Goal: Transaction & Acquisition: Purchase product/service

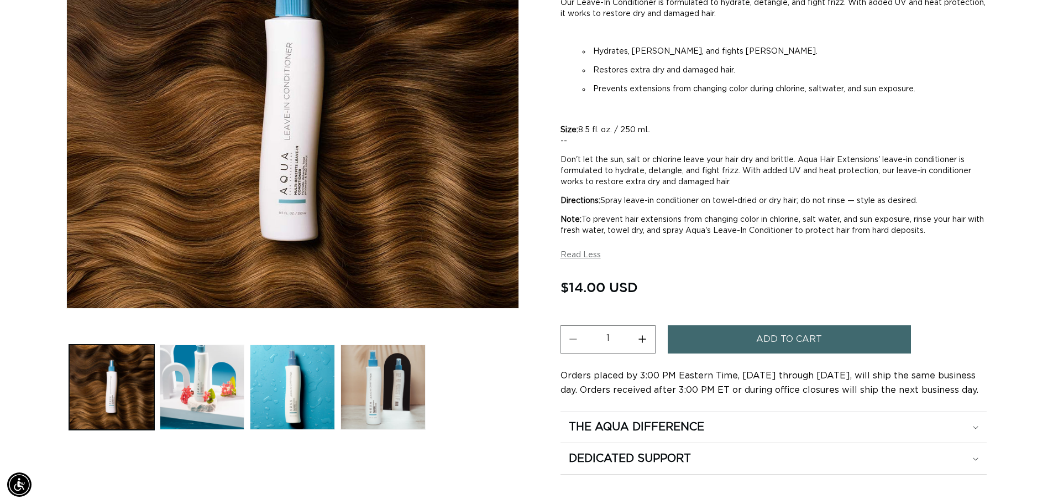
scroll to position [297, 0]
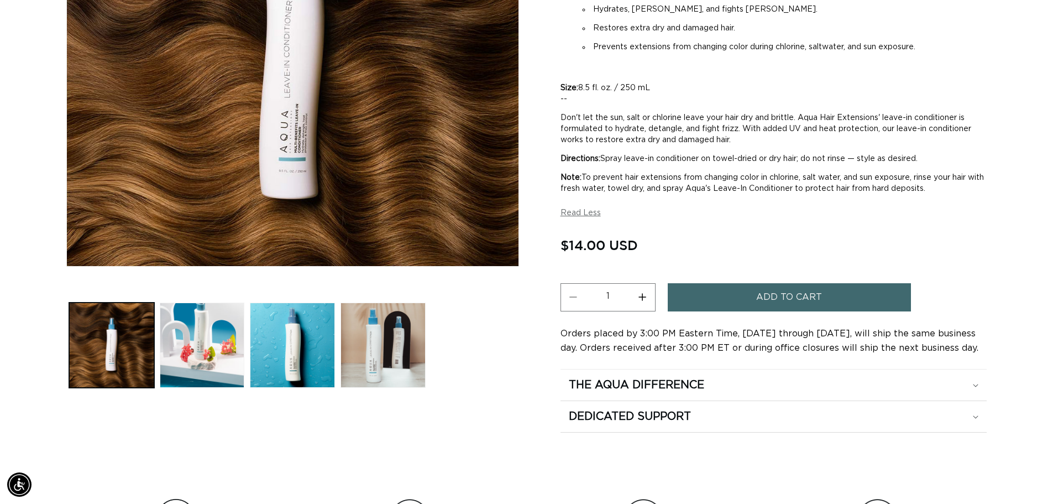
click at [781, 291] on span "Add to cart" at bounding box center [789, 297] width 66 height 28
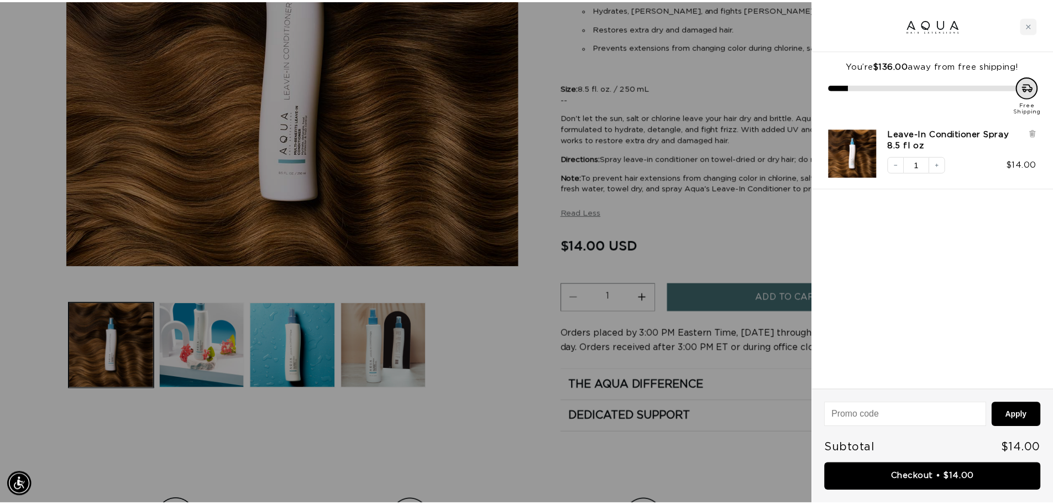
scroll to position [0, 983]
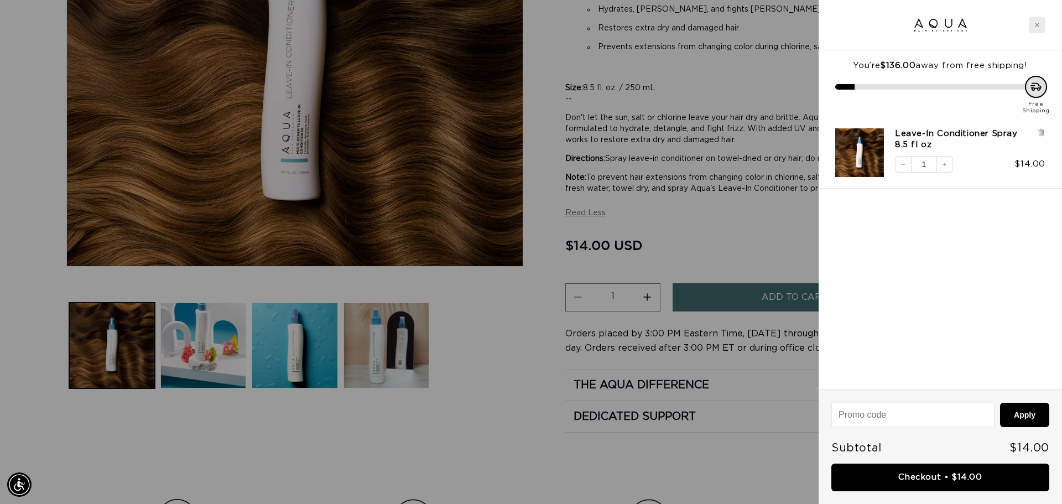
click at [1036, 25] on icon "Close cart" at bounding box center [1037, 25] width 6 height 6
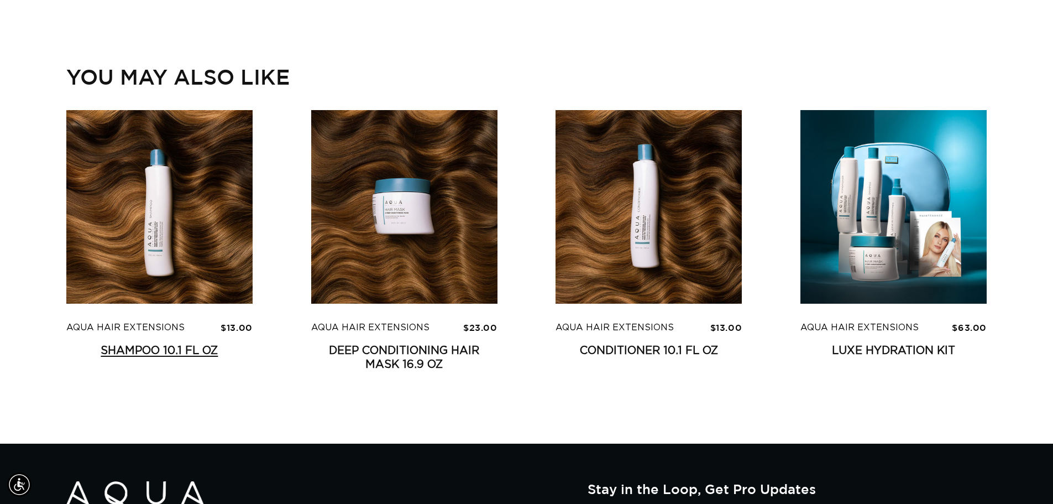
scroll to position [0, 1950]
click at [136, 344] on link "Shampoo 10.1 fl oz" at bounding box center [159, 351] width 186 height 14
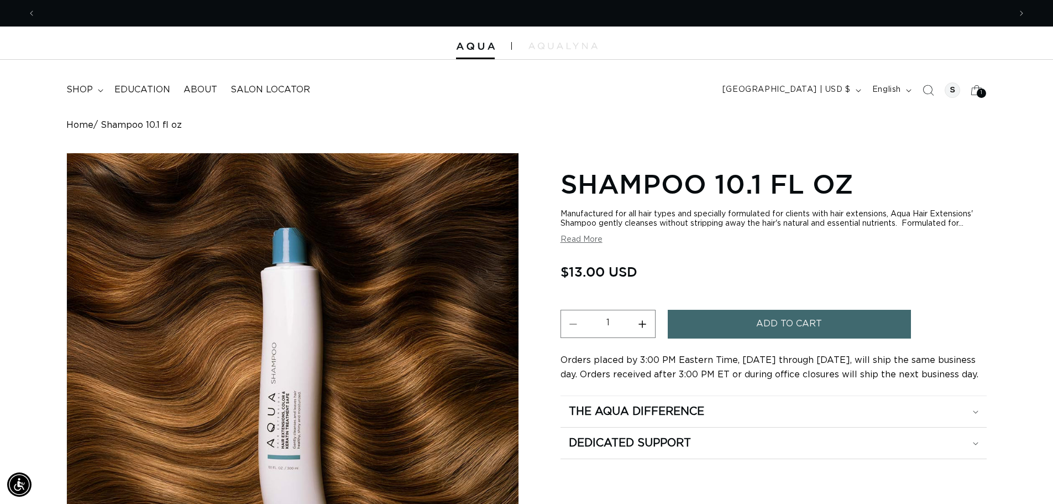
scroll to position [0, 975]
click at [770, 321] on span "Add to cart" at bounding box center [789, 324] width 66 height 28
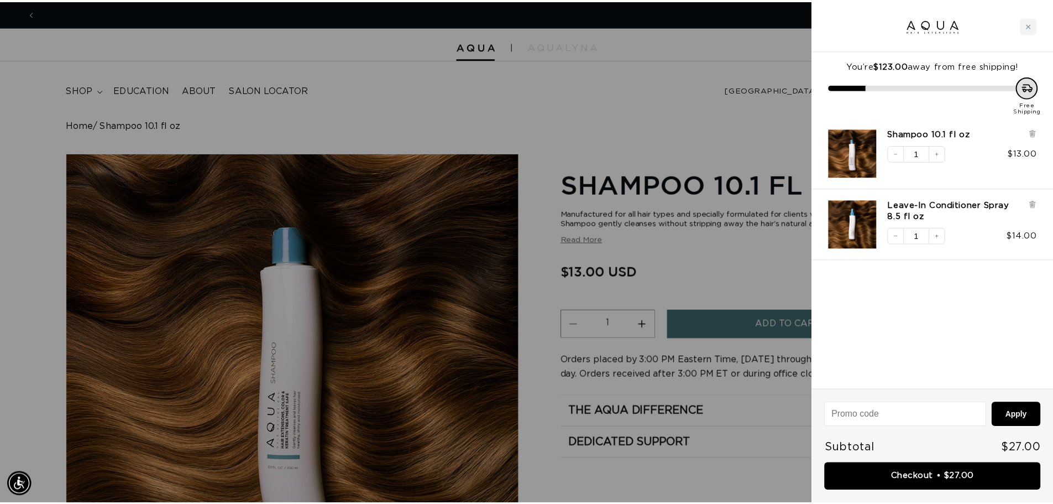
scroll to position [0, 0]
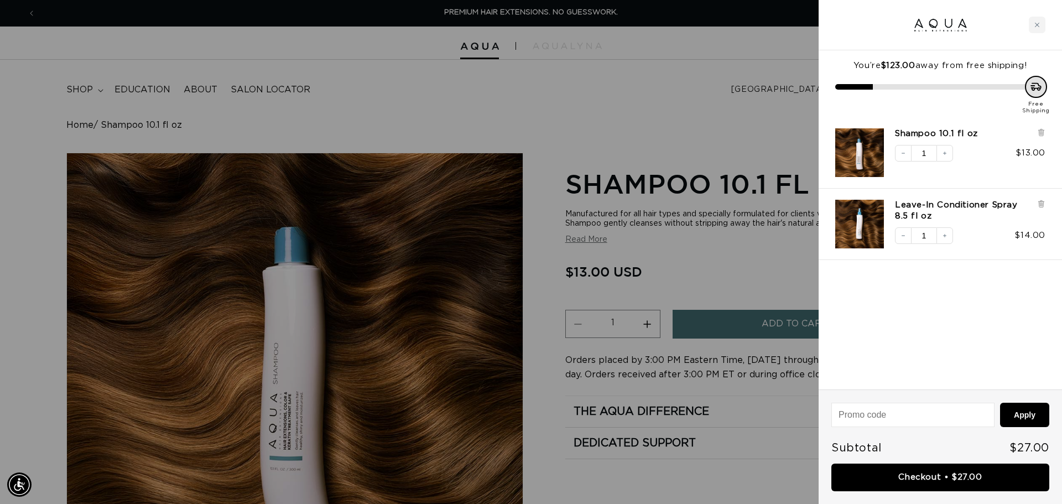
click at [694, 119] on div at bounding box center [531, 252] width 1062 height 504
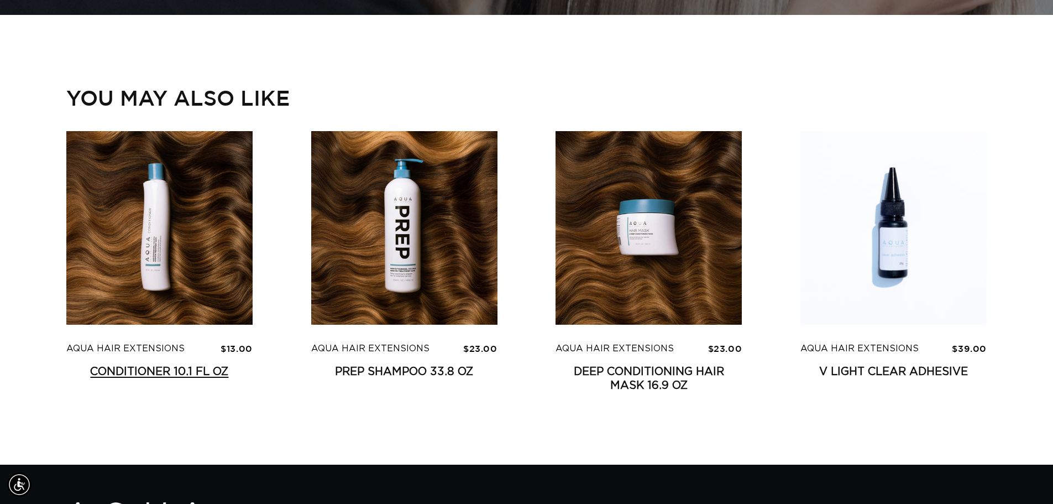
scroll to position [0, 975]
click at [130, 368] on link "Conditioner 10.1 fl oz" at bounding box center [159, 372] width 186 height 14
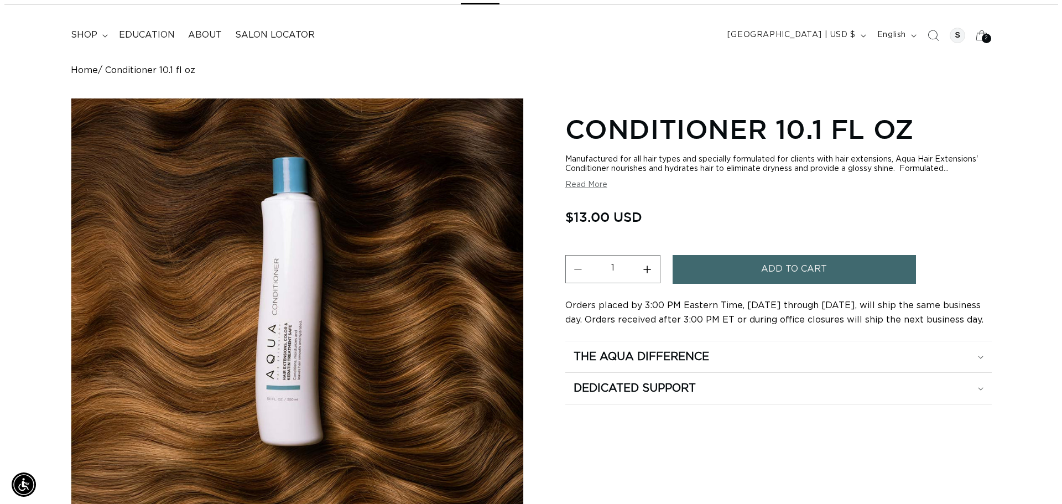
scroll to position [0, 975]
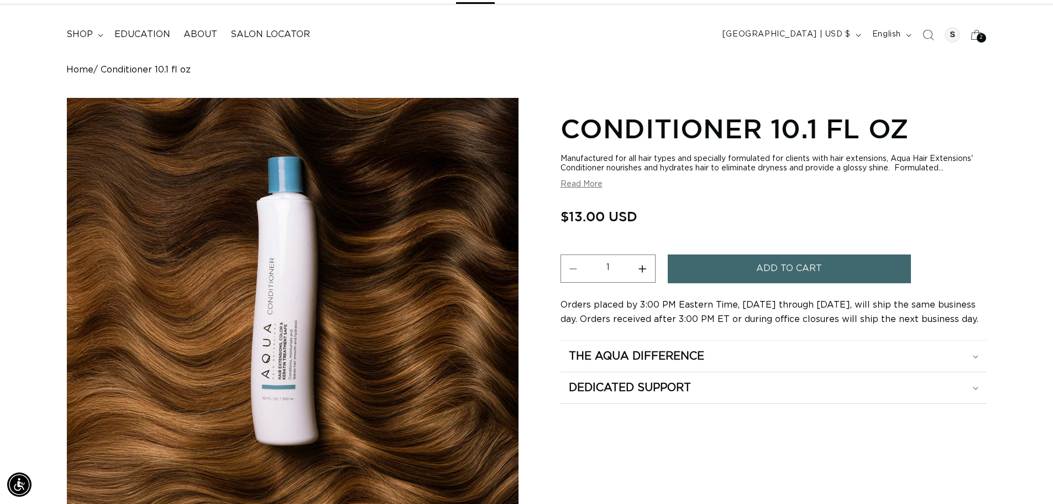
click at [786, 263] on span "Add to cart" at bounding box center [789, 268] width 66 height 28
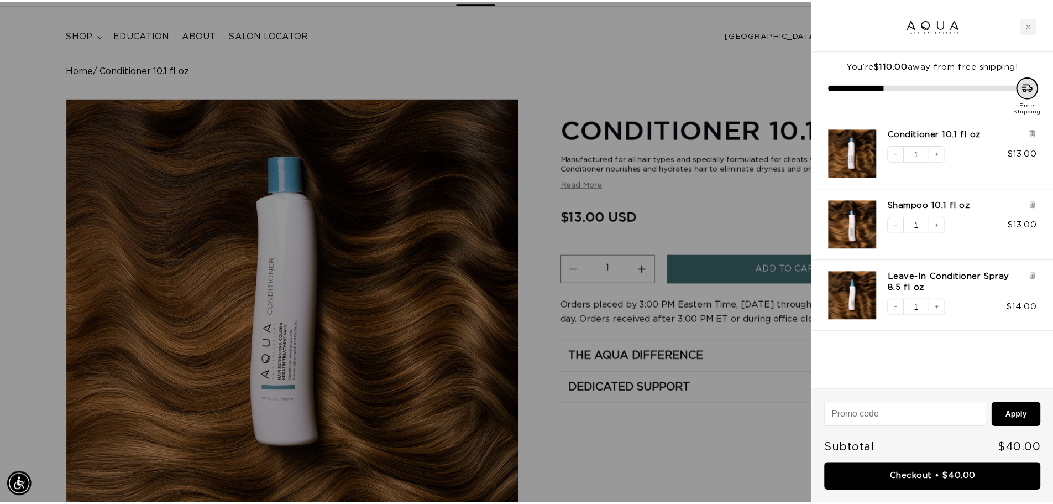
scroll to position [0, 1966]
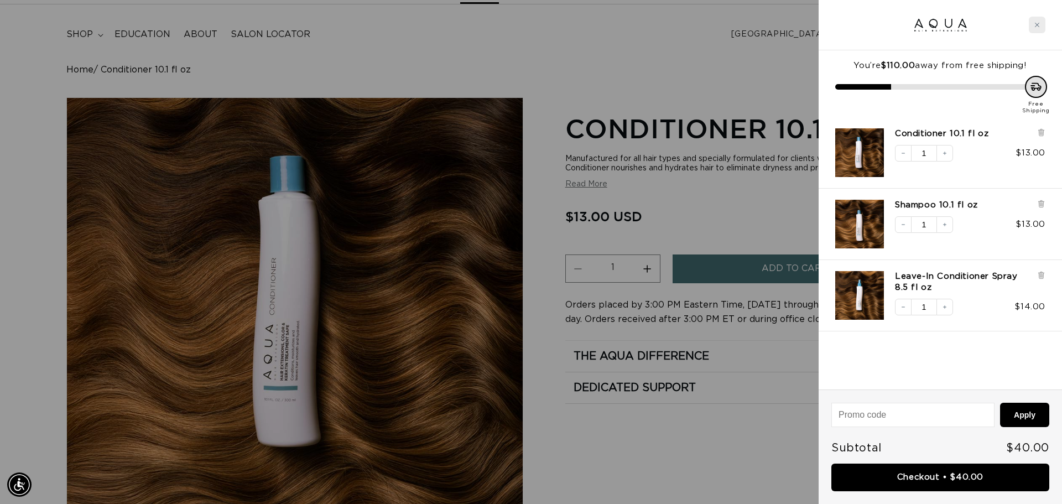
click at [1042, 25] on div "Close cart" at bounding box center [1036, 25] width 17 height 17
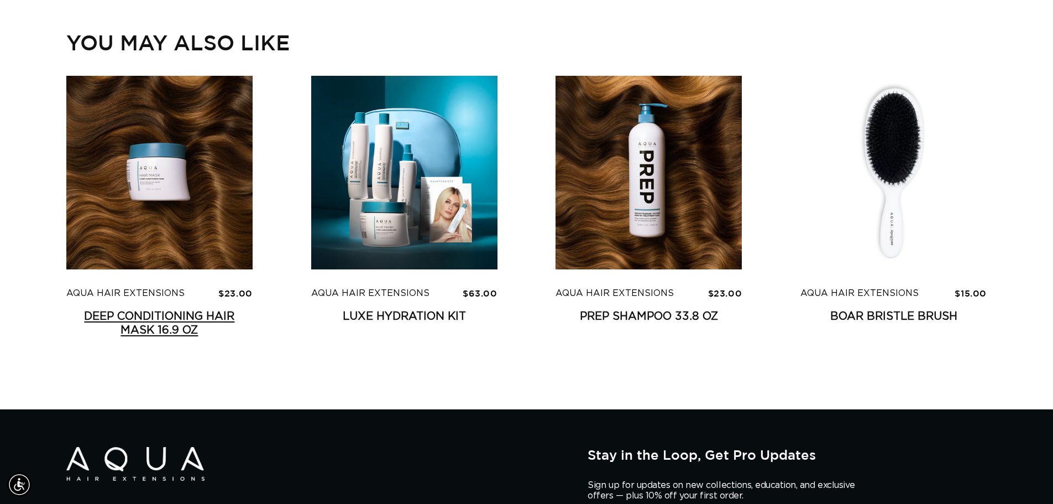
scroll to position [0, 0]
click at [147, 314] on link "Deep Conditioning Hair Mask 16.9 oz" at bounding box center [159, 324] width 186 height 28
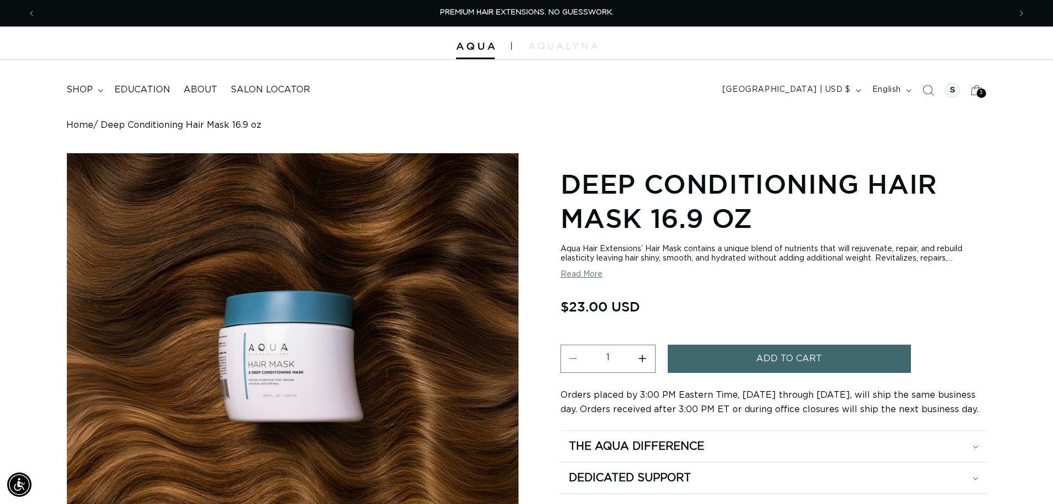
click at [773, 362] on span "Add to cart" at bounding box center [789, 358] width 66 height 28
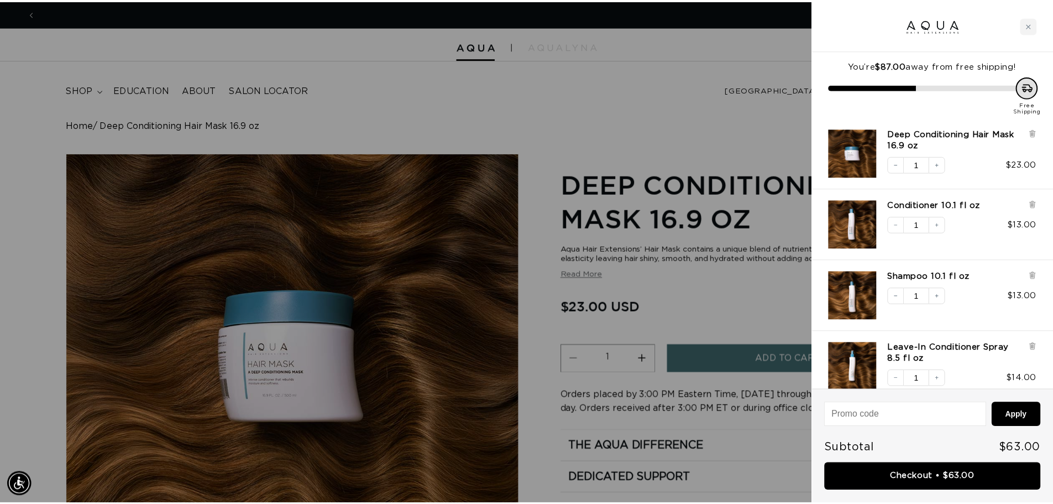
scroll to position [0, 983]
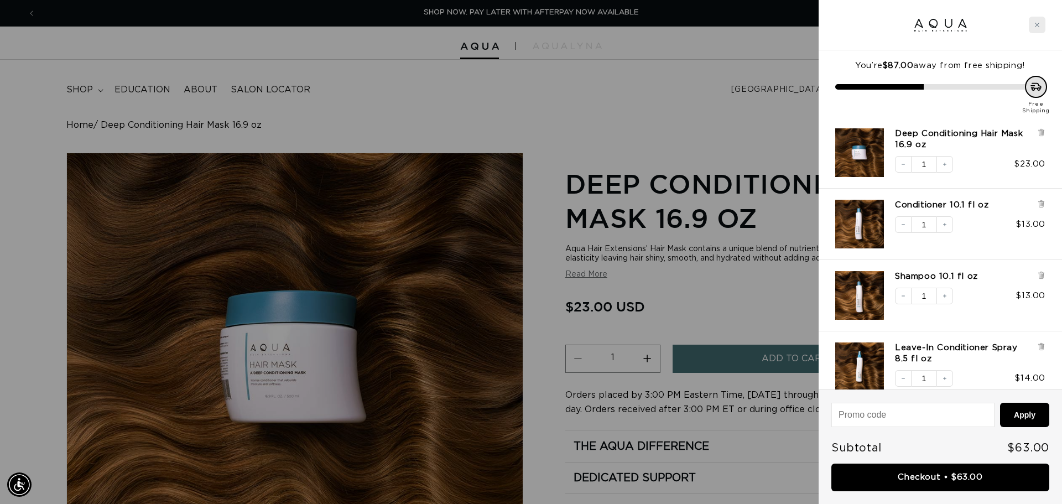
click at [1037, 23] on icon "Close cart" at bounding box center [1037, 25] width 6 height 6
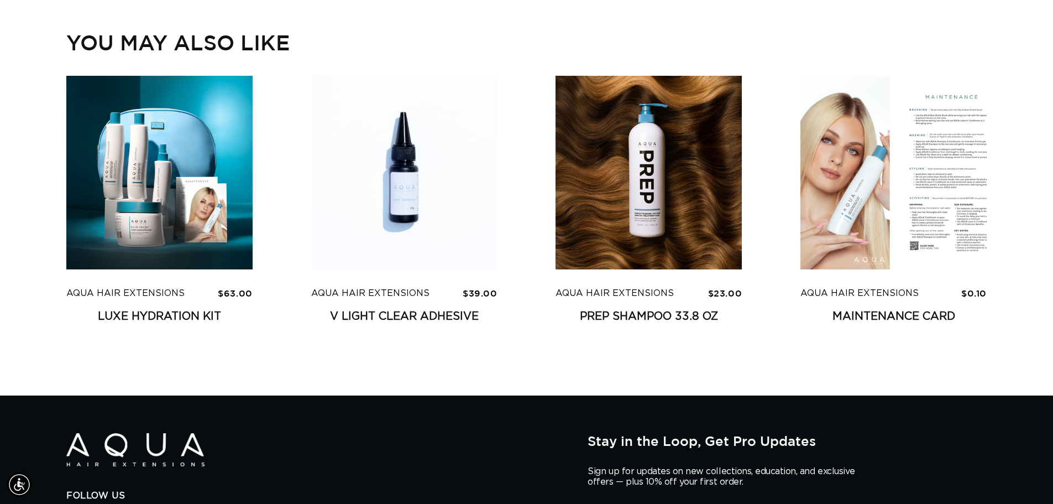
scroll to position [0, 975]
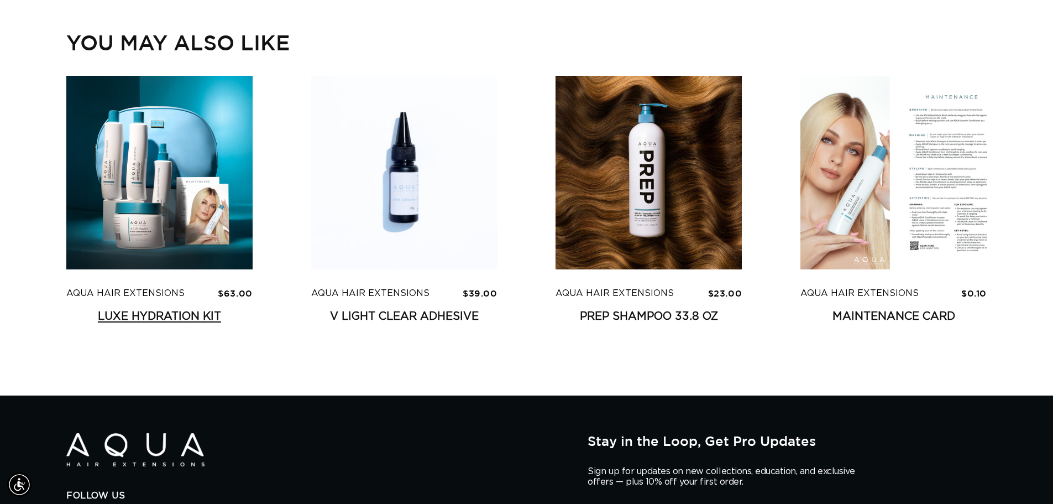
click at [125, 317] on link "Luxe Hydration Kit" at bounding box center [159, 317] width 186 height 14
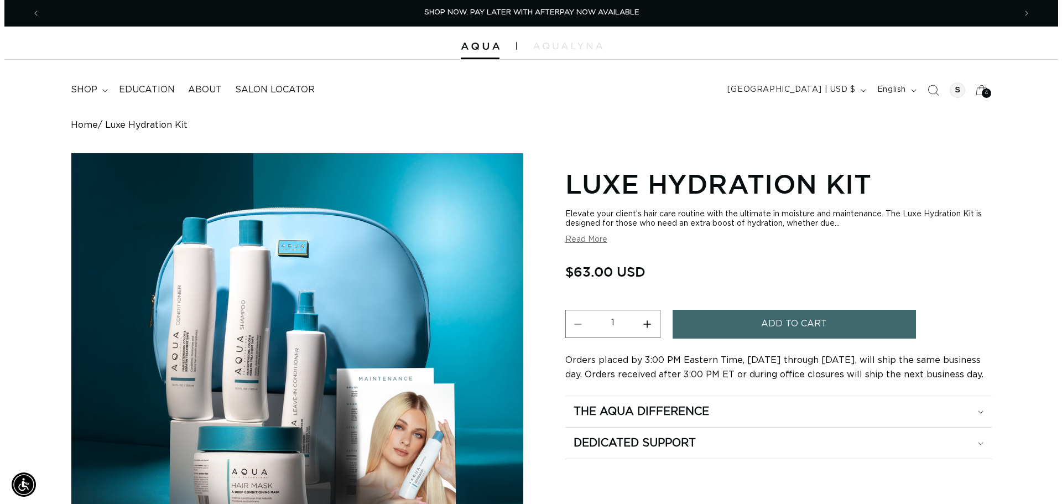
scroll to position [0, 1950]
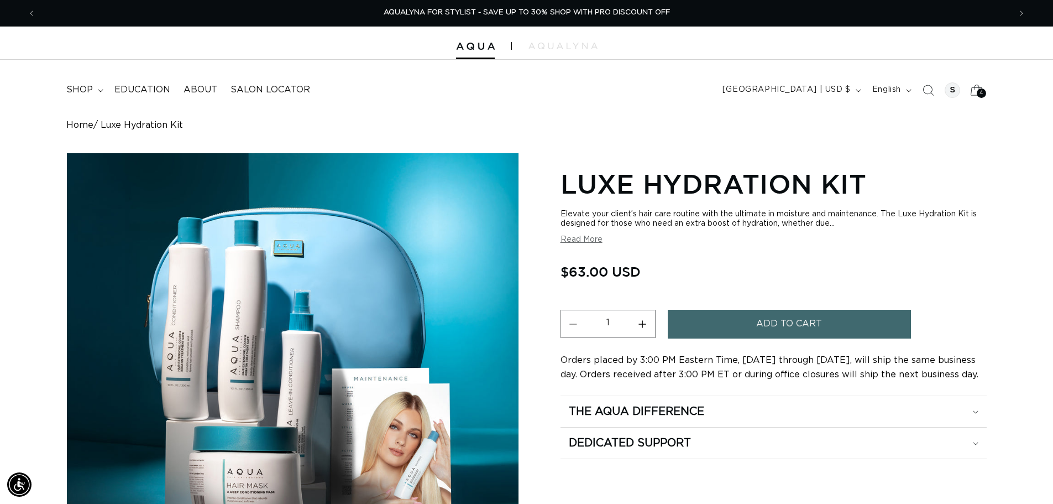
click at [975, 92] on icon at bounding box center [977, 90] width 26 height 26
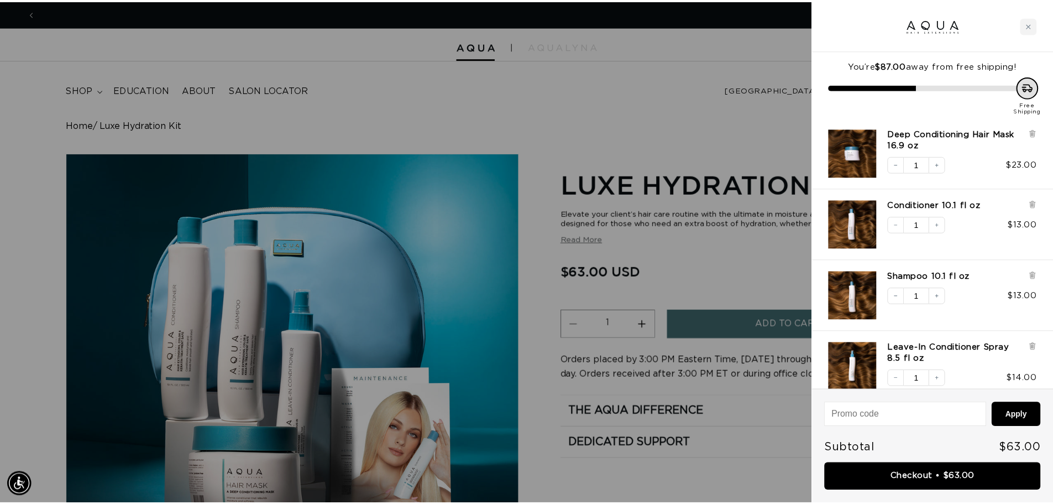
scroll to position [0, 0]
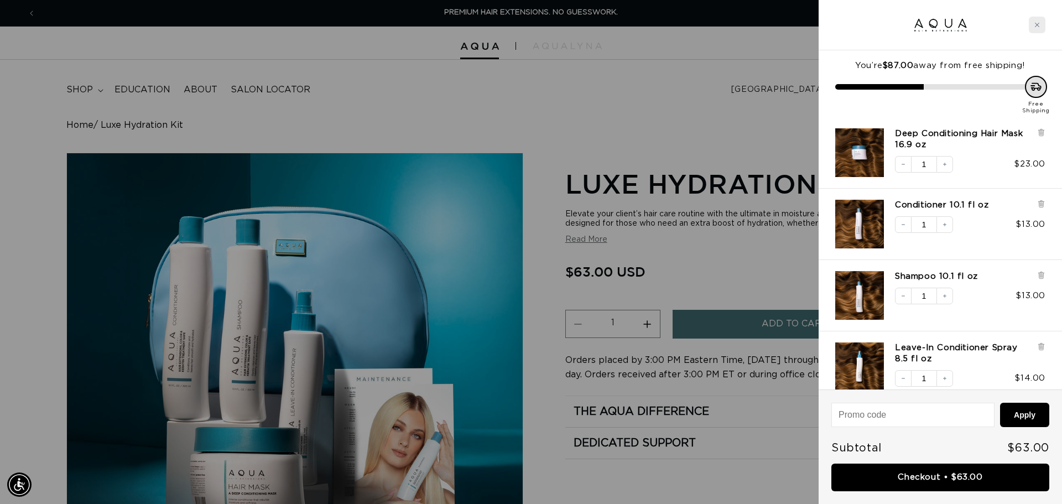
click at [1037, 26] on icon "Close cart" at bounding box center [1037, 25] width 6 height 6
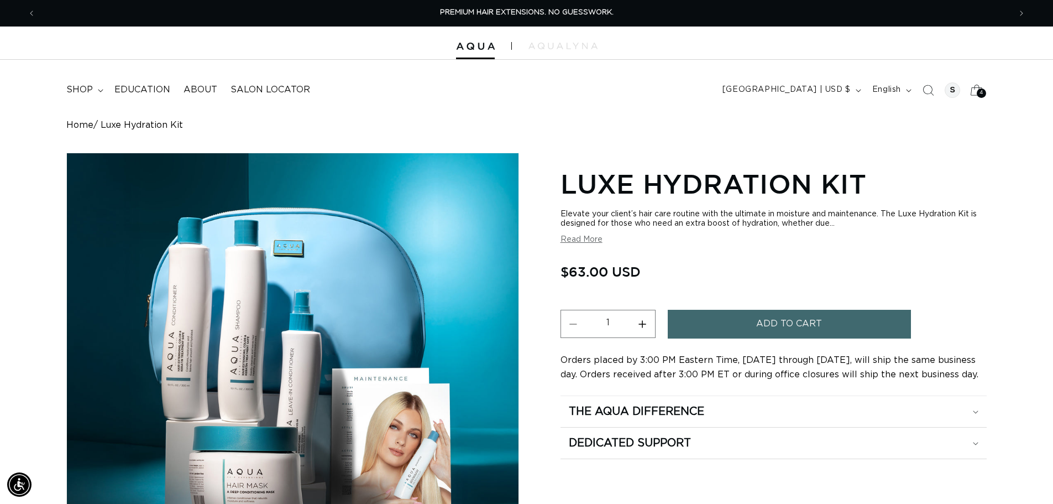
click at [984, 88] on icon at bounding box center [977, 90] width 26 height 26
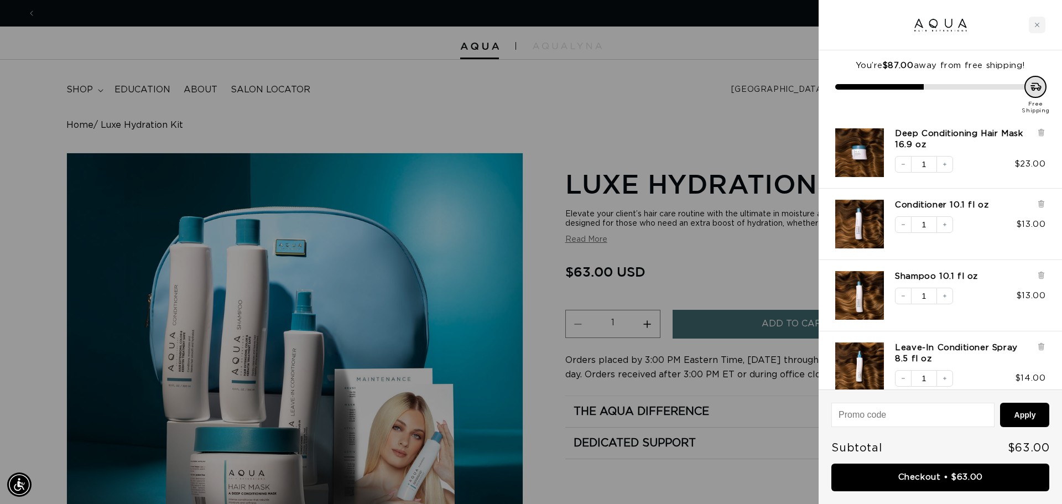
scroll to position [0, 983]
click at [938, 482] on link "Checkout • $63.00" at bounding box center [940, 477] width 218 height 28
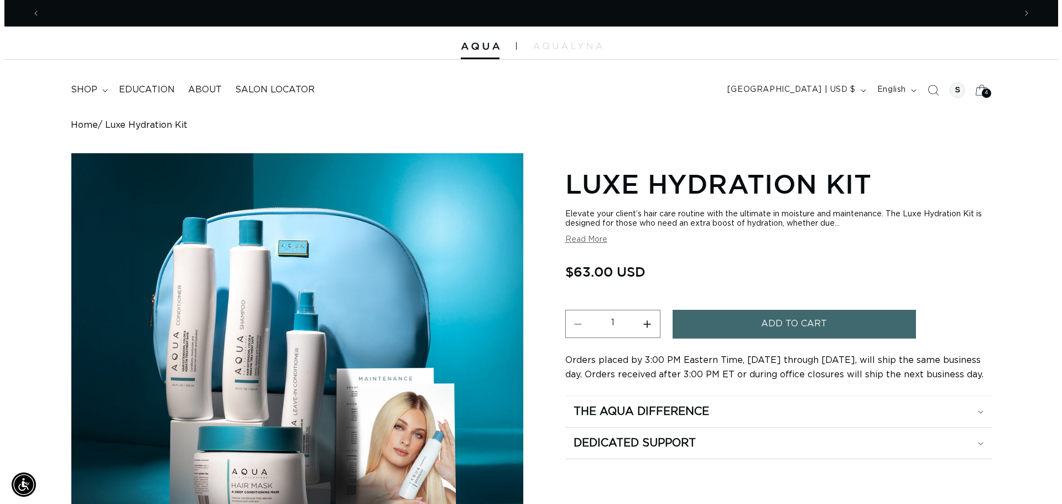
scroll to position [0, 975]
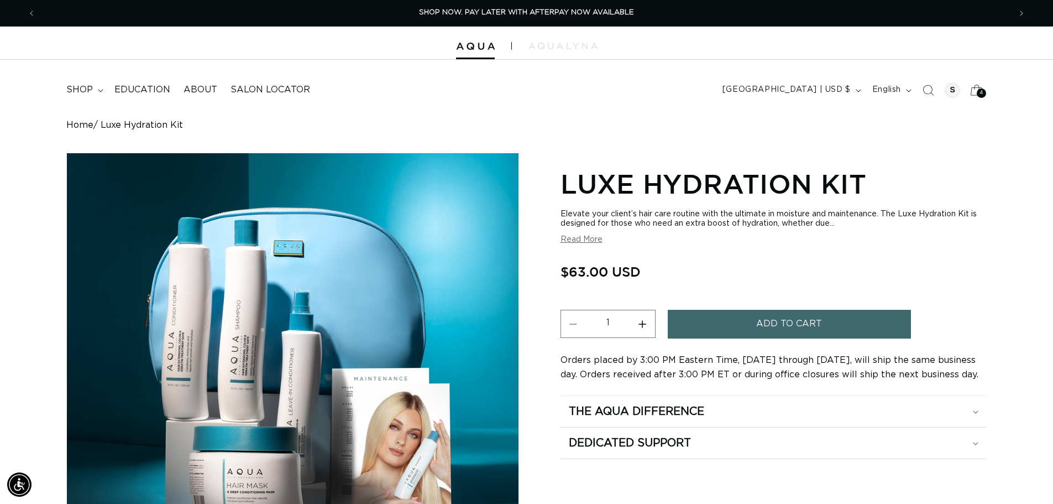
click at [977, 93] on div "4 4" at bounding box center [981, 92] width 9 height 9
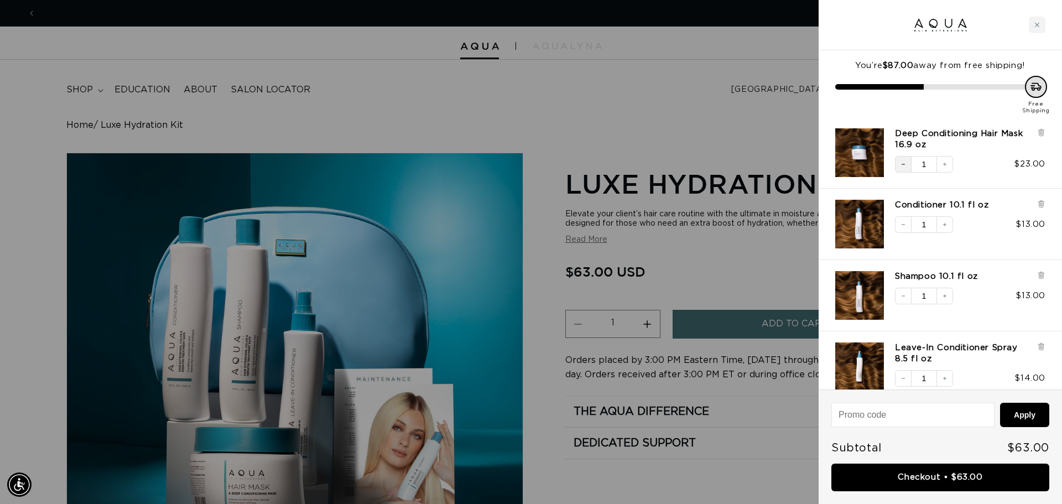
scroll to position [0, 0]
click at [908, 167] on button "Decrease quantity" at bounding box center [903, 164] width 17 height 17
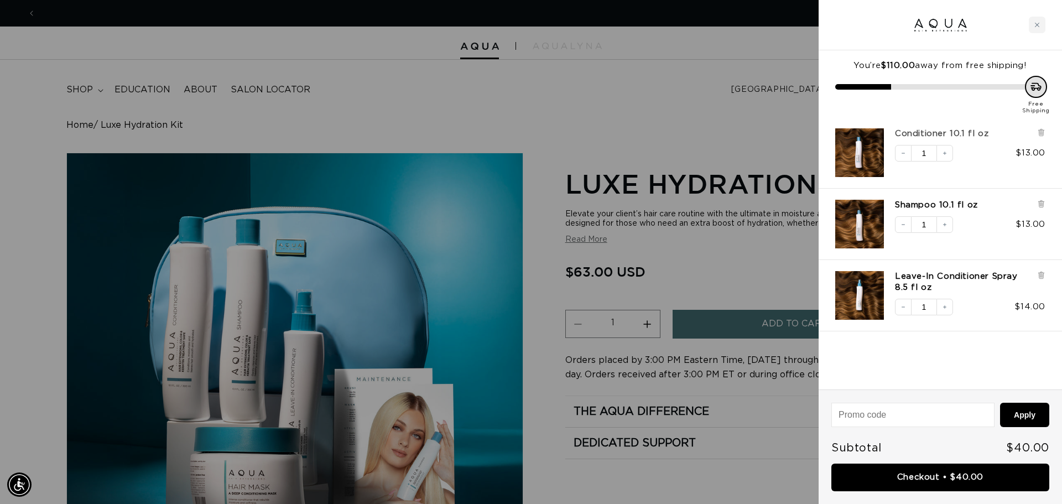
scroll to position [0, 1966]
drag, startPoint x: 920, startPoint y: 133, endPoint x: 680, endPoint y: 108, distance: 240.6
click at [680, 108] on div at bounding box center [531, 252] width 1062 height 504
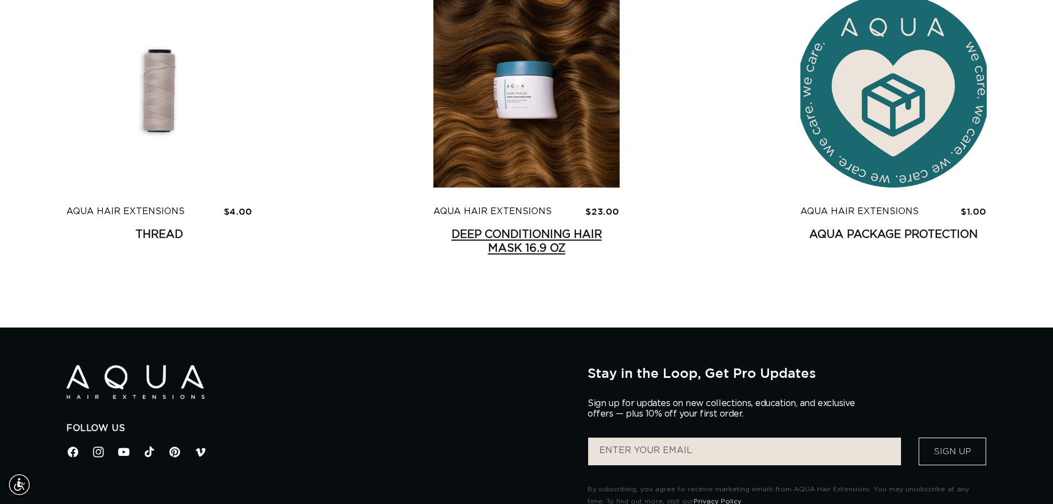
scroll to position [0, 1950]
click at [508, 228] on link "Deep Conditioning Hair Mask 16.9 oz" at bounding box center [526, 242] width 186 height 28
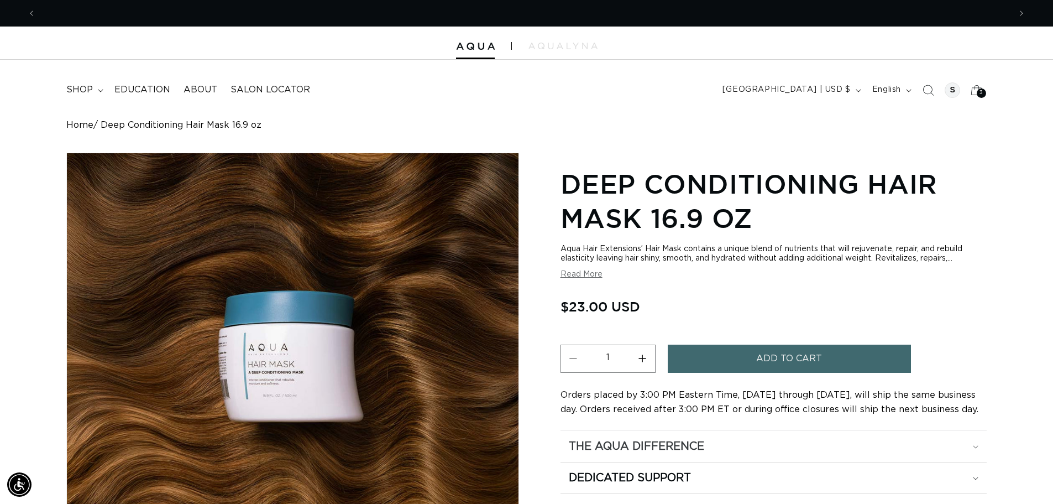
scroll to position [0, 1950]
click at [566, 274] on button "Read More" at bounding box center [582, 274] width 42 height 9
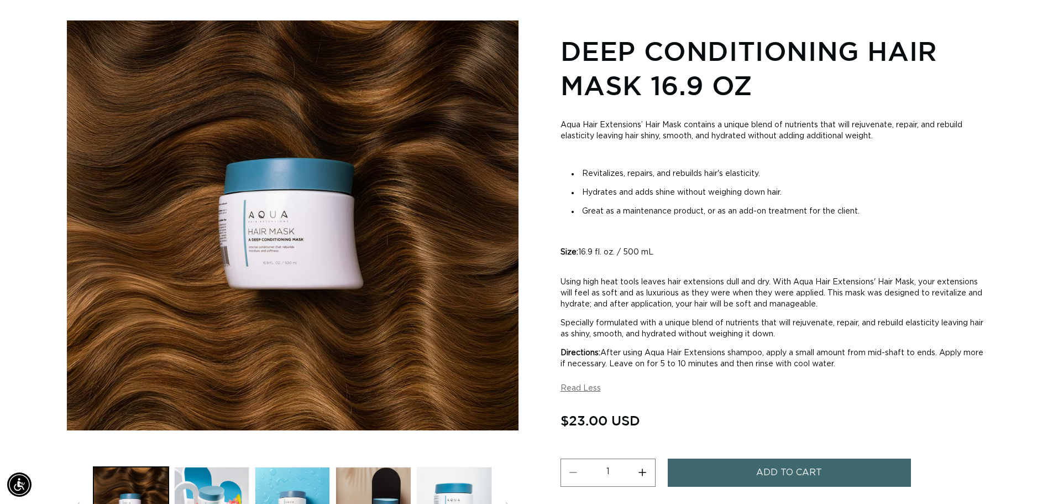
click at [784, 469] on span "Add to cart" at bounding box center [789, 472] width 66 height 28
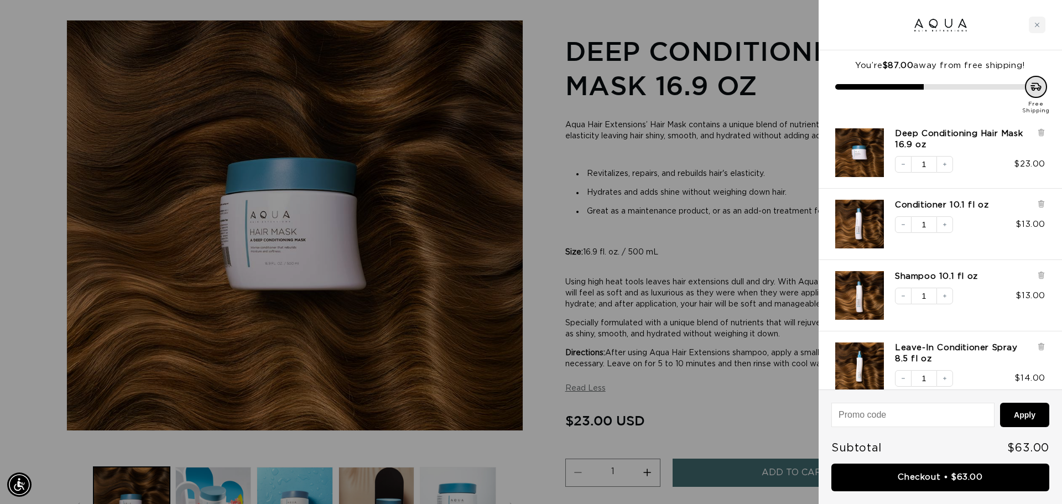
scroll to position [0, 983]
click at [899, 382] on button "Decrease quantity" at bounding box center [903, 378] width 17 height 17
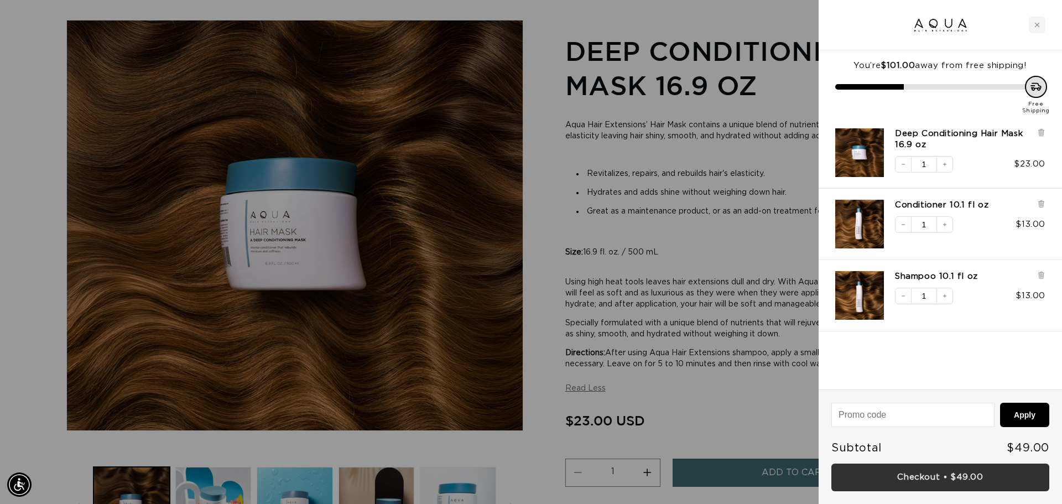
click at [931, 478] on link "Checkout • $49.00" at bounding box center [940, 477] width 218 height 28
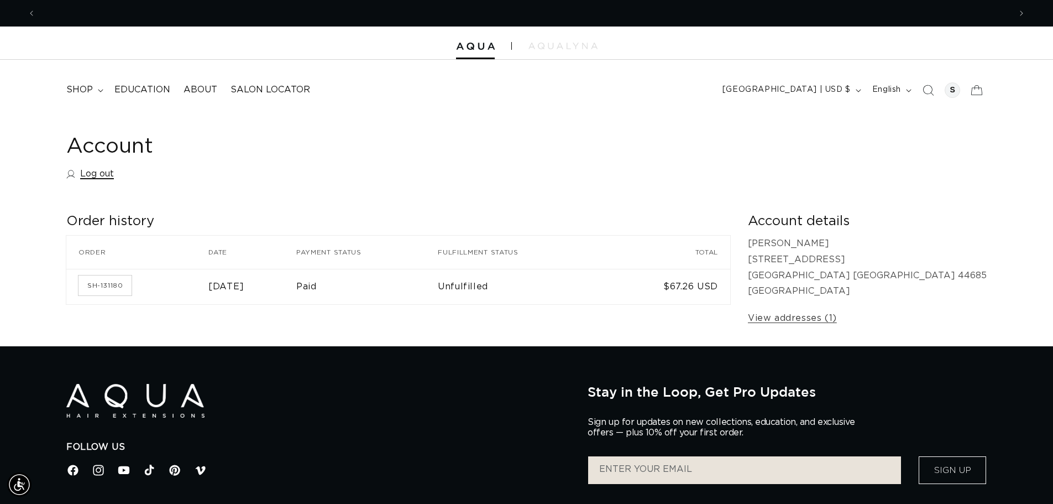
scroll to position [0, 975]
click at [93, 176] on link "Log out" at bounding box center [90, 174] width 48 height 16
